Goal: Book appointment/travel/reservation

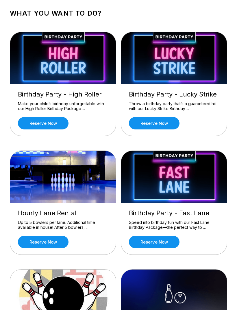
scroll to position [29, 0]
click at [160, 116] on div "Birthday Party - Lucky Strike Throw a birthday party that’s a guaranteed hit wi…" at bounding box center [174, 110] width 106 height 52
click at [164, 124] on link "Reserve now" at bounding box center [154, 123] width 51 height 12
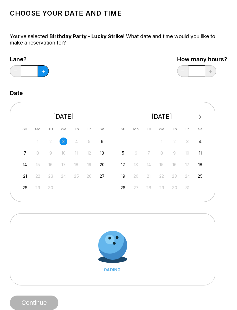
scroll to position [0, 0]
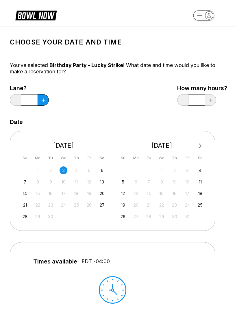
click at [103, 194] on div "20" at bounding box center [102, 194] width 8 height 8
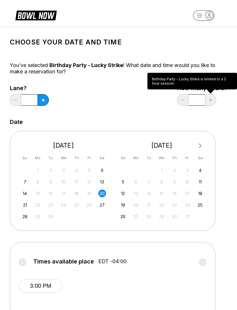
click at [44, 104] on button at bounding box center [43, 100] width 11 height 12
type input "*"
click at [120, 259] on span "EDT -04:00" at bounding box center [112, 261] width 28 height 6
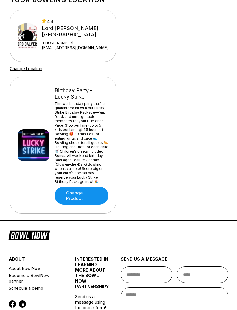
scroll to position [415, 0]
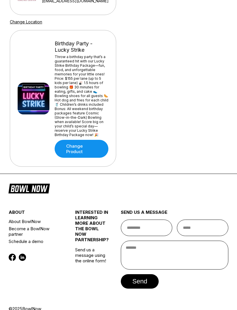
click at [91, 158] on link "Change Product" at bounding box center [82, 149] width 54 height 18
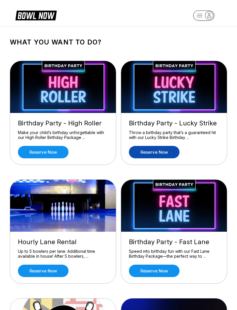
click at [58, 149] on link "Reserve now" at bounding box center [43, 152] width 51 height 12
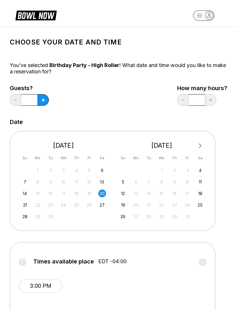
click at [42, 103] on button at bounding box center [43, 100] width 11 height 12
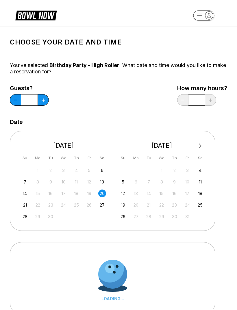
click at [42, 103] on button at bounding box center [43, 100] width 11 height 12
click at [43, 102] on button at bounding box center [43, 100] width 11 height 12
type input "*"
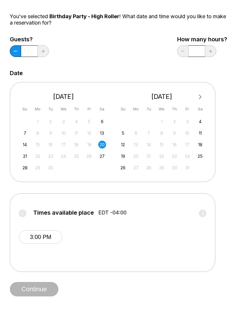
click at [47, 233] on button "3:00 PM" at bounding box center [41, 238] width 44 height 14
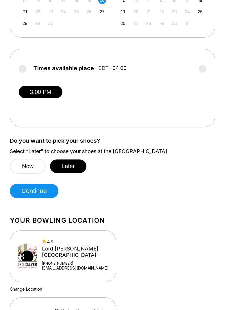
scroll to position [195, 0]
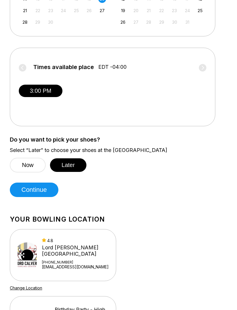
click at [74, 166] on button "Later" at bounding box center [68, 165] width 36 height 14
click at [47, 191] on button "Continue" at bounding box center [34, 190] width 49 height 14
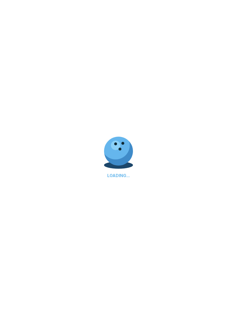
scroll to position [0, 0]
select select "**"
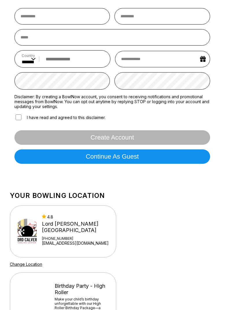
scroll to position [97, 0]
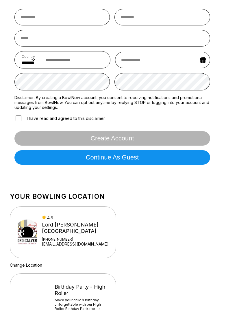
click at [185, 164] on button "Continue as guest" at bounding box center [112, 157] width 196 height 14
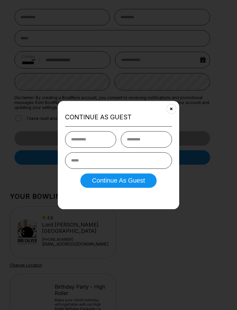
click at [168, 108] on button "Close" at bounding box center [171, 108] width 14 height 14
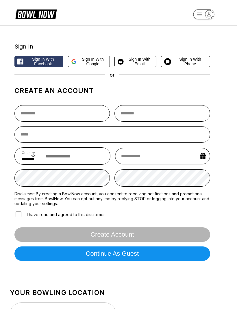
scroll to position [0, 0]
